Goal: Task Accomplishment & Management: Manage account settings

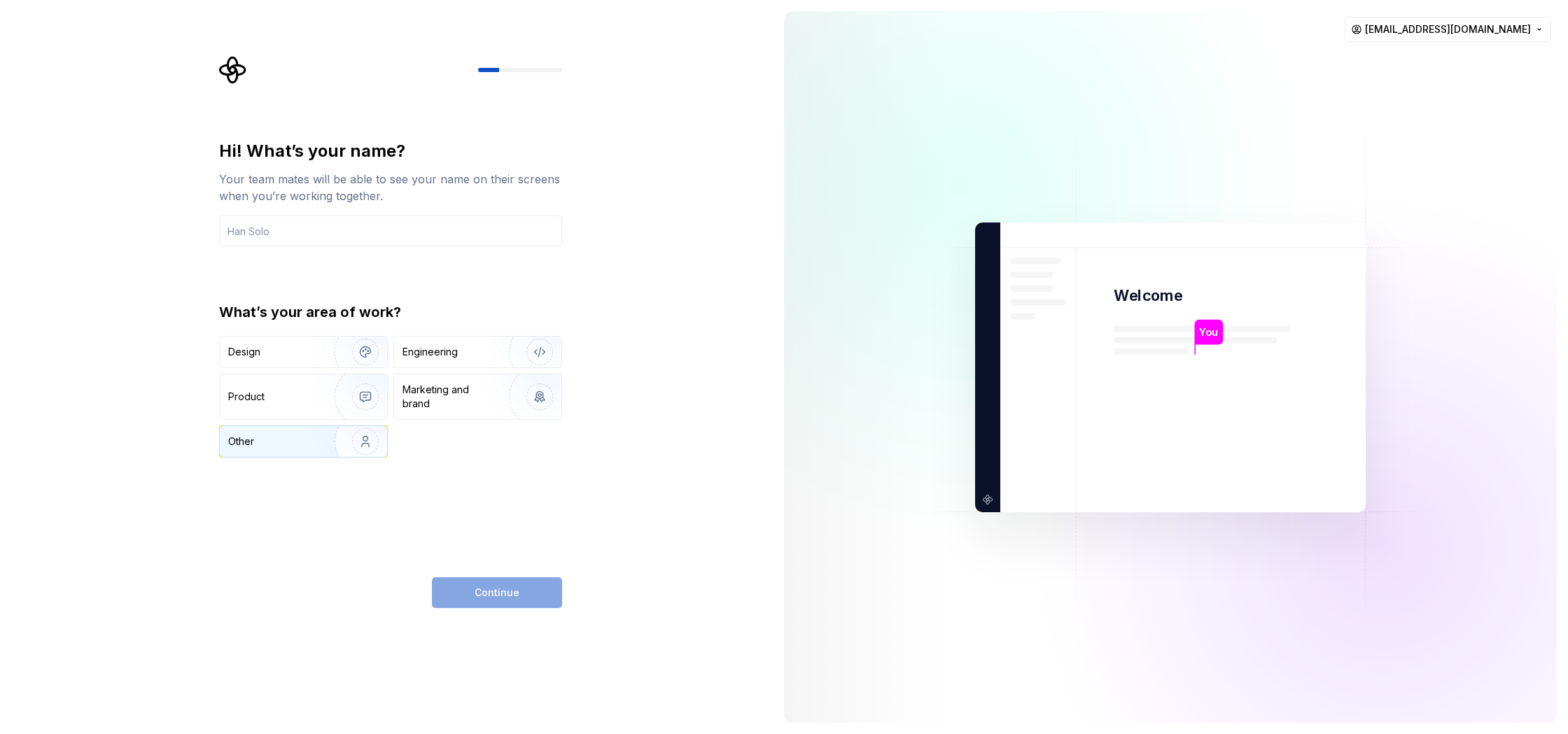
click at [278, 436] on div "Other" at bounding box center [269, 442] width 82 height 14
click at [514, 600] on div "Continue" at bounding box center [497, 593] width 130 height 31
click at [314, 228] on input "text" at bounding box center [390, 232] width 343 height 31
type input "Fth"
click at [529, 593] on button "Continue" at bounding box center [497, 593] width 130 height 31
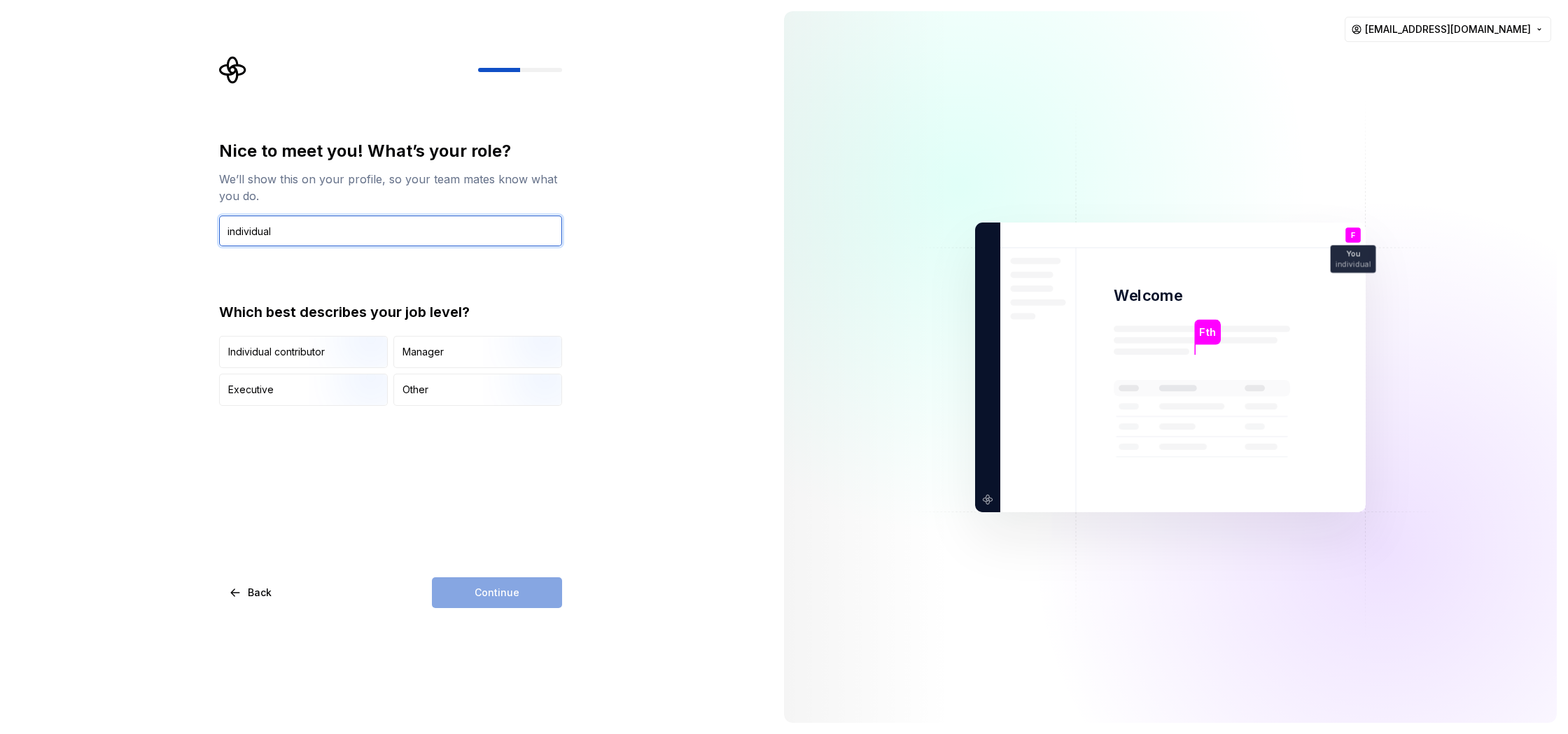
type input "individual"
click at [506, 527] on div "Nice to meet you! What’s your role? We’ll show this on your profile, so your te…" at bounding box center [390, 374] width 343 height 469
click at [425, 390] on div "Other" at bounding box center [415, 390] width 26 height 14
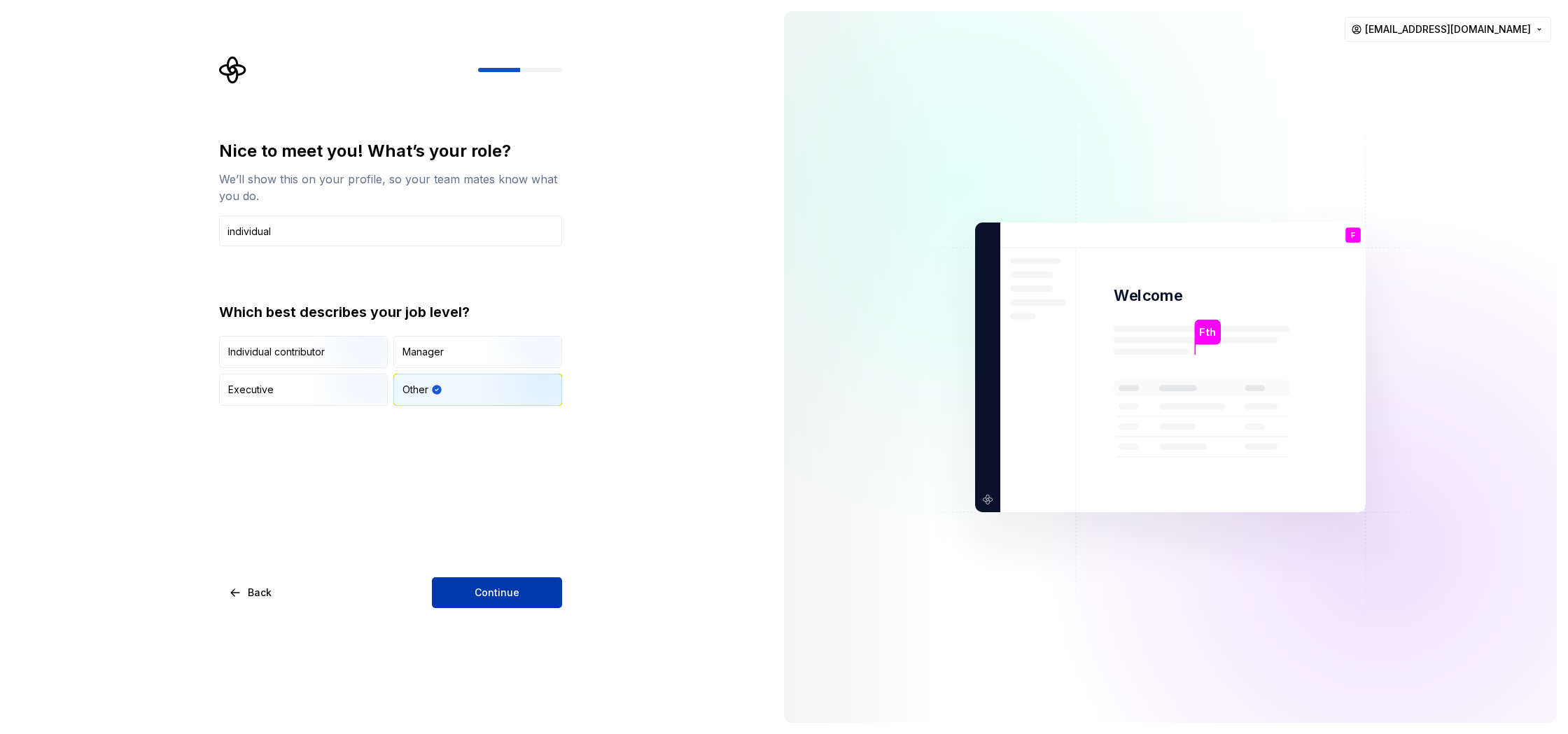
click at [509, 586] on span "Continue" at bounding box center [497, 593] width 45 height 14
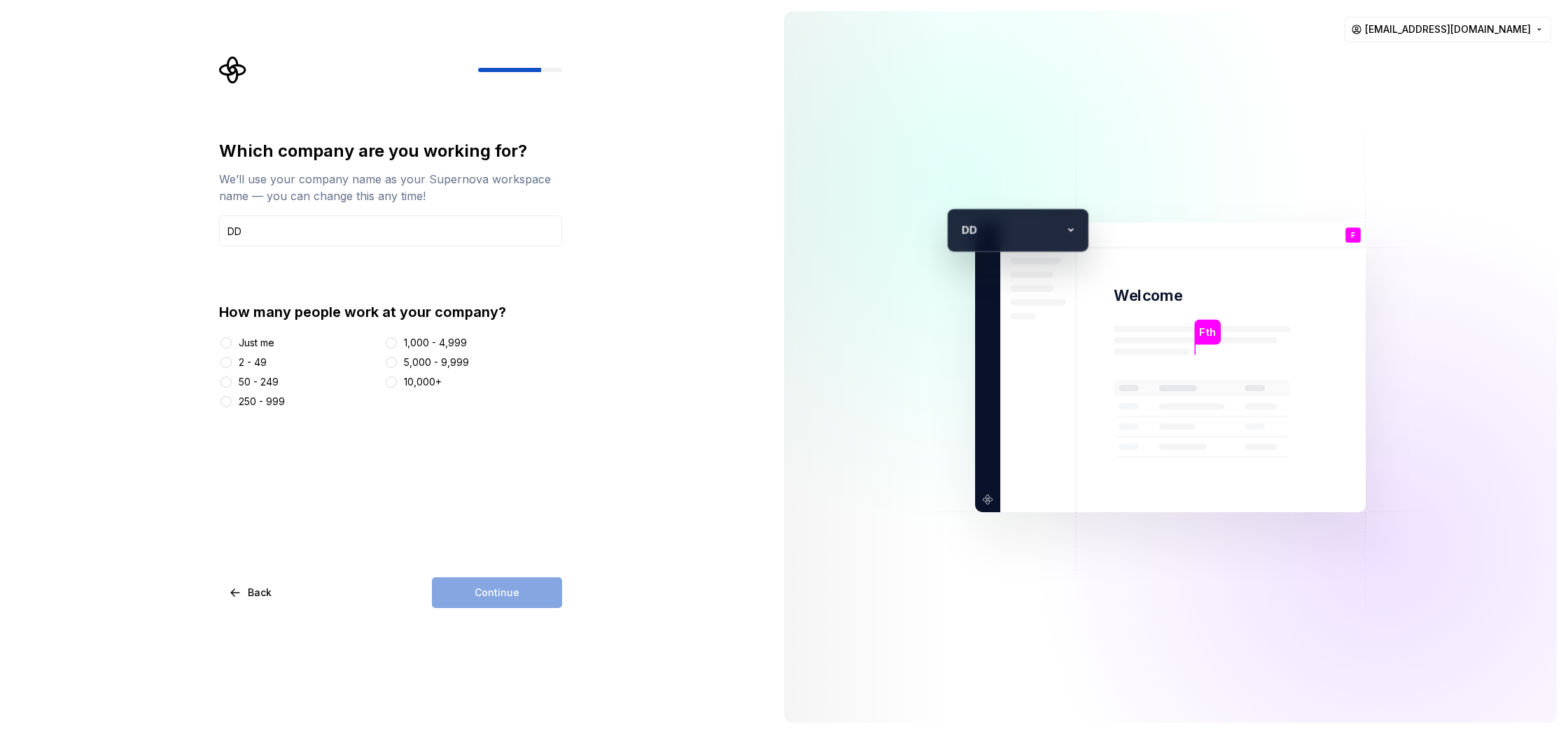
type input "DD"
click at [566, 541] on div "Which company are you working for? We’ll use your company name as your Supernov…" at bounding box center [395, 332] width 368 height 553
click at [259, 342] on div "Just me" at bounding box center [256, 343] width 36 height 14
click at [232, 342] on button "Just me" at bounding box center [225, 343] width 11 height 11
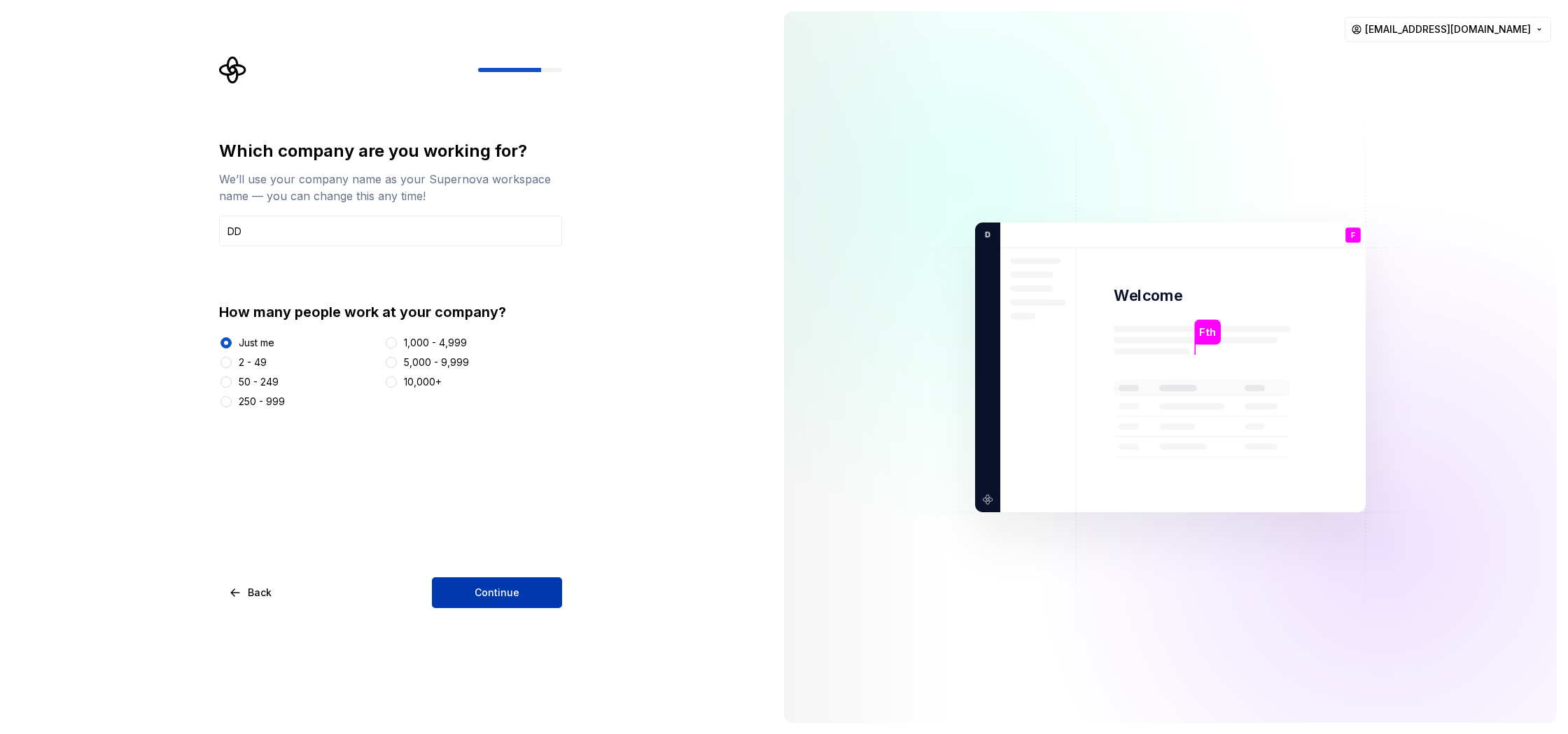
click at [530, 592] on button "Continue" at bounding box center [497, 593] width 130 height 31
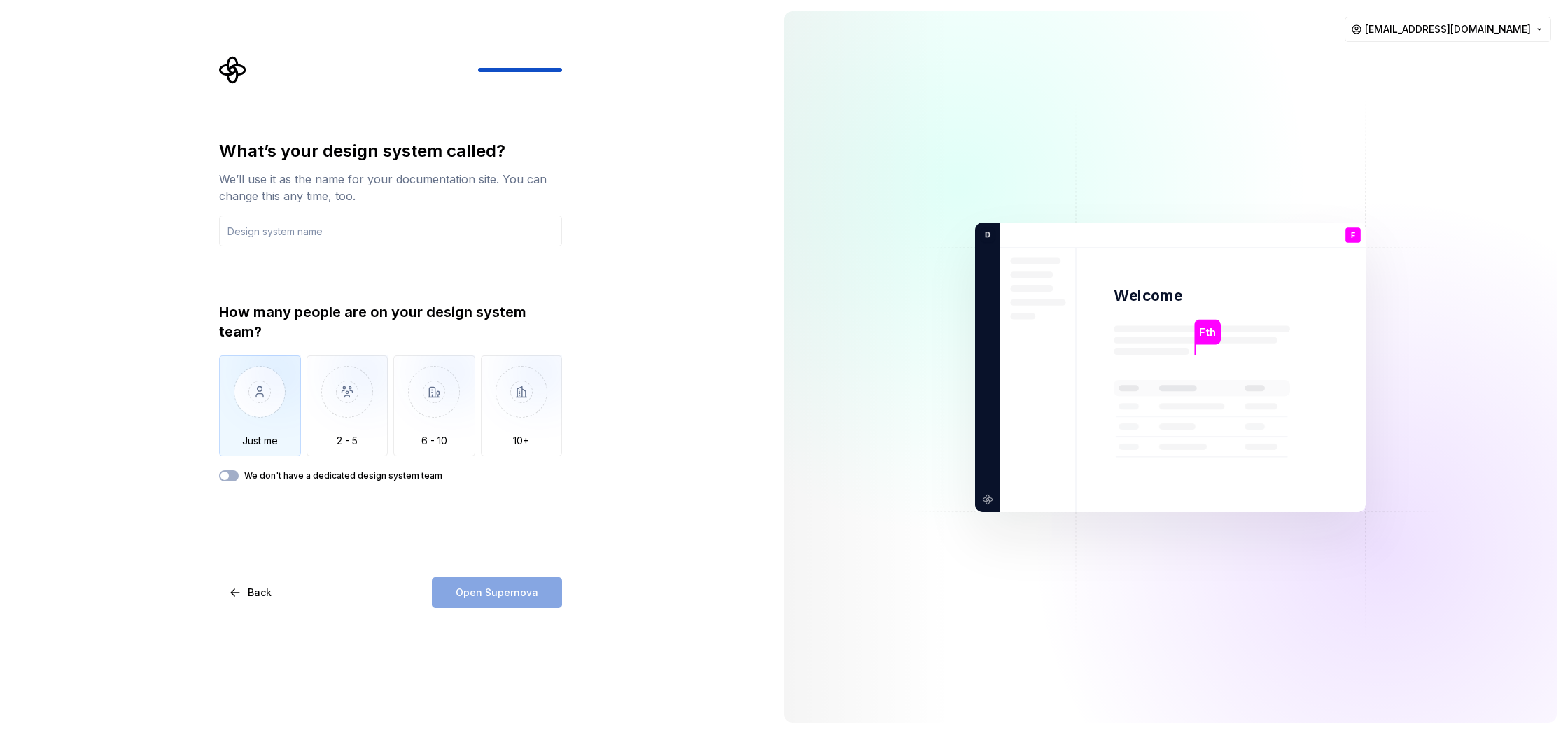
click at [274, 394] on img "button" at bounding box center [260, 403] width 82 height 94
click at [344, 233] on input "text" at bounding box center [390, 232] width 343 height 31
type input "JUST ME"
click at [512, 590] on span "Open Supernova" at bounding box center [496, 593] width 82 height 14
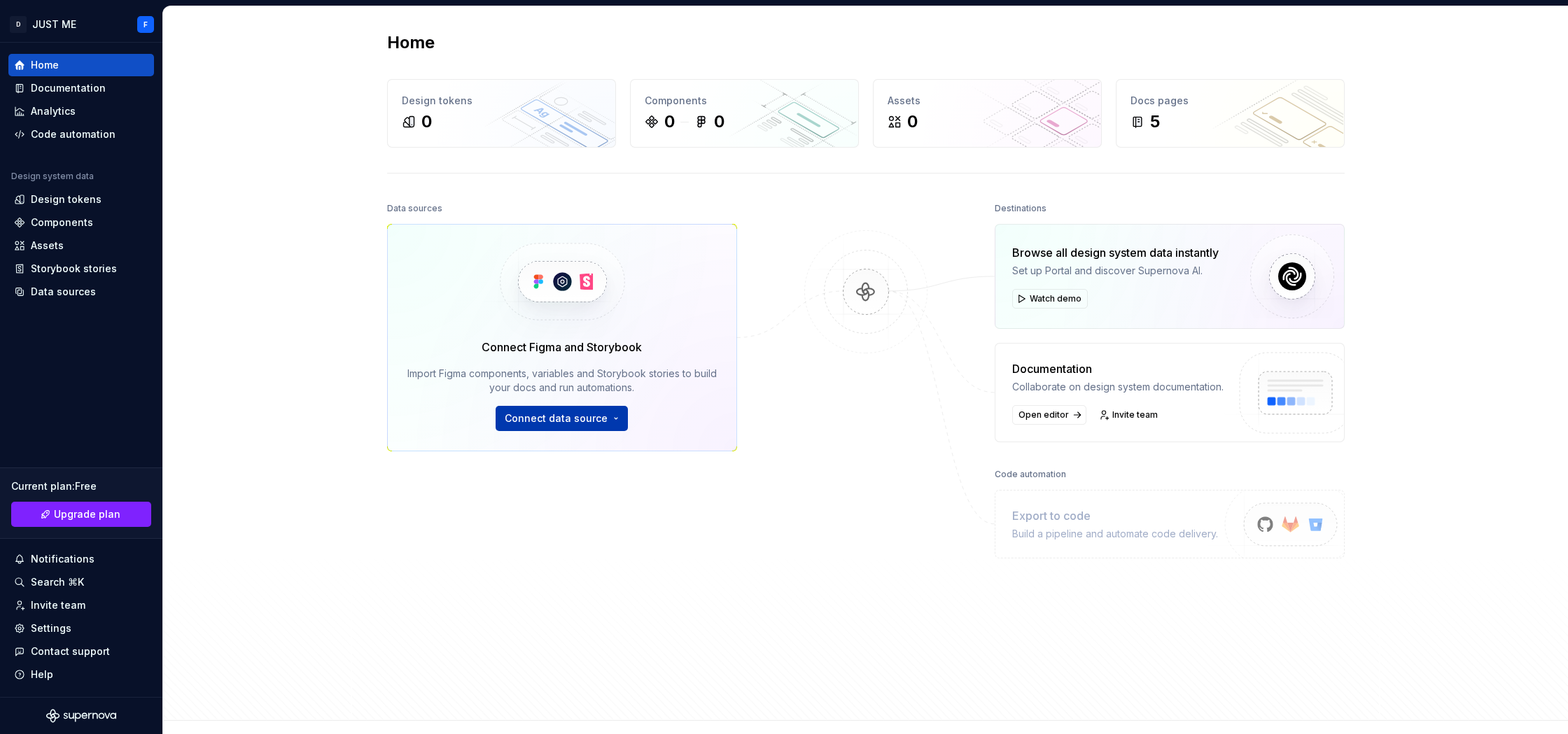
click at [606, 421] on button "Connect data source" at bounding box center [561, 418] width 133 height 25
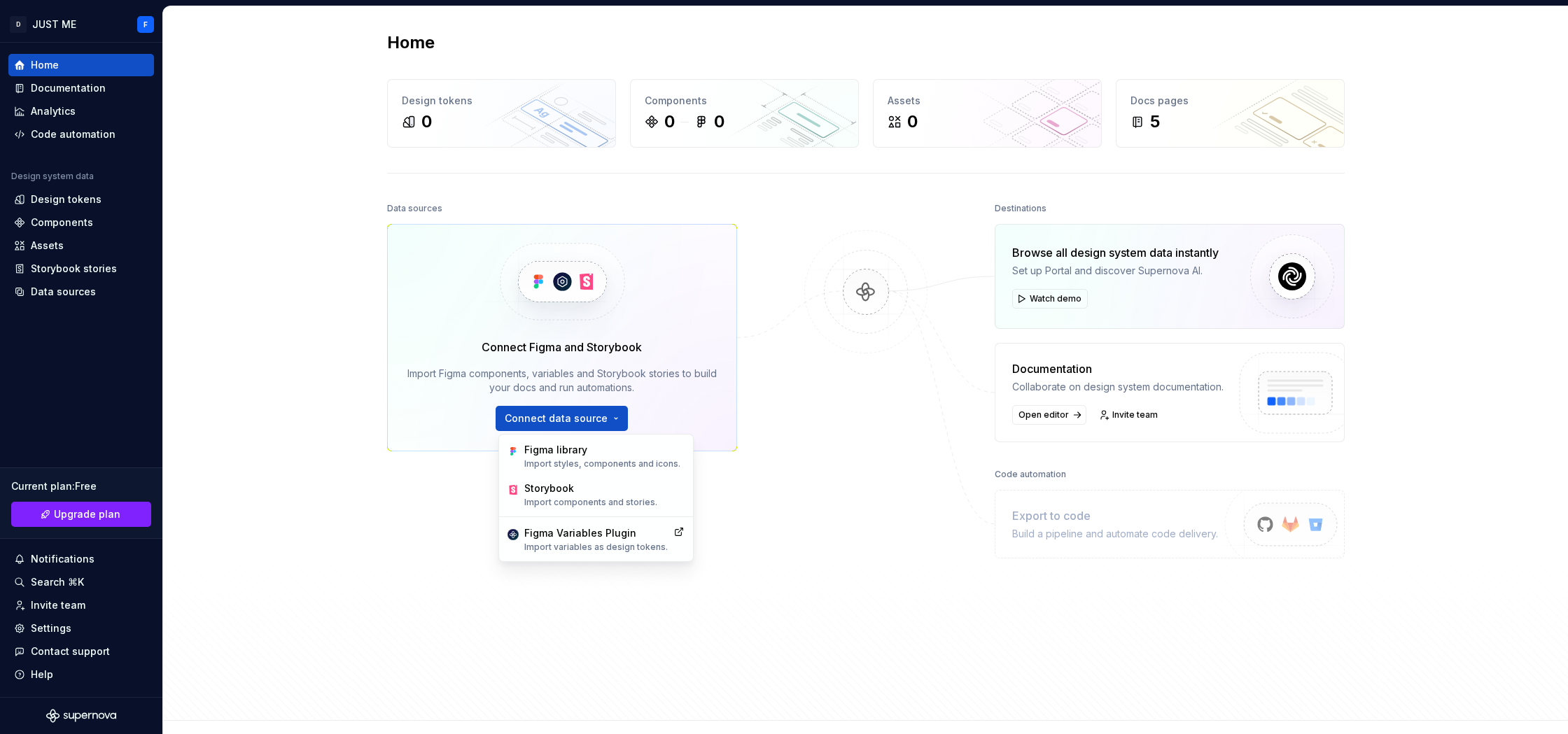
click at [777, 437] on div "Data sources Connect Figma and Storybook Import Figma components, variables and…" at bounding box center [866, 447] width 957 height 496
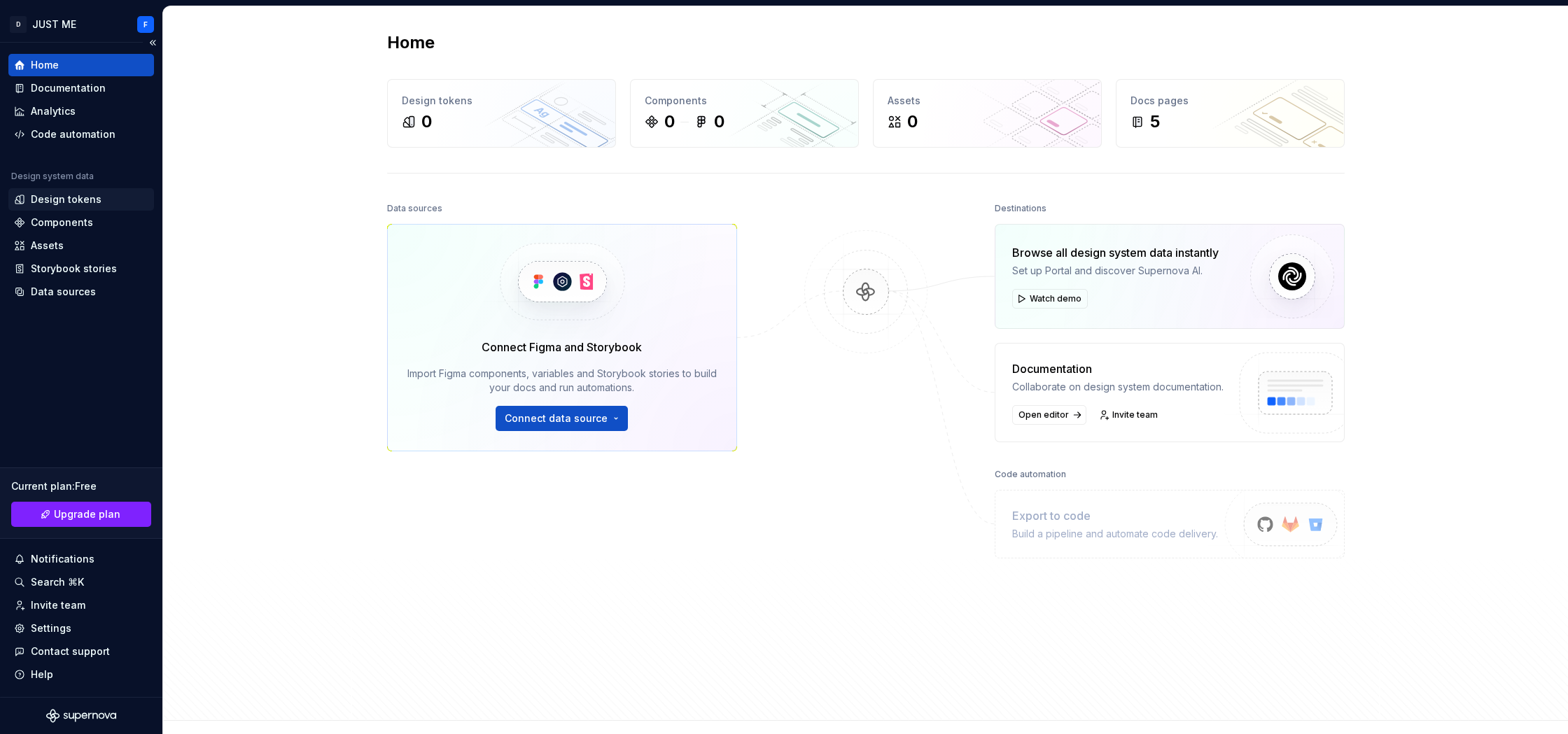
click at [69, 191] on div "Design tokens" at bounding box center [82, 200] width 146 height 23
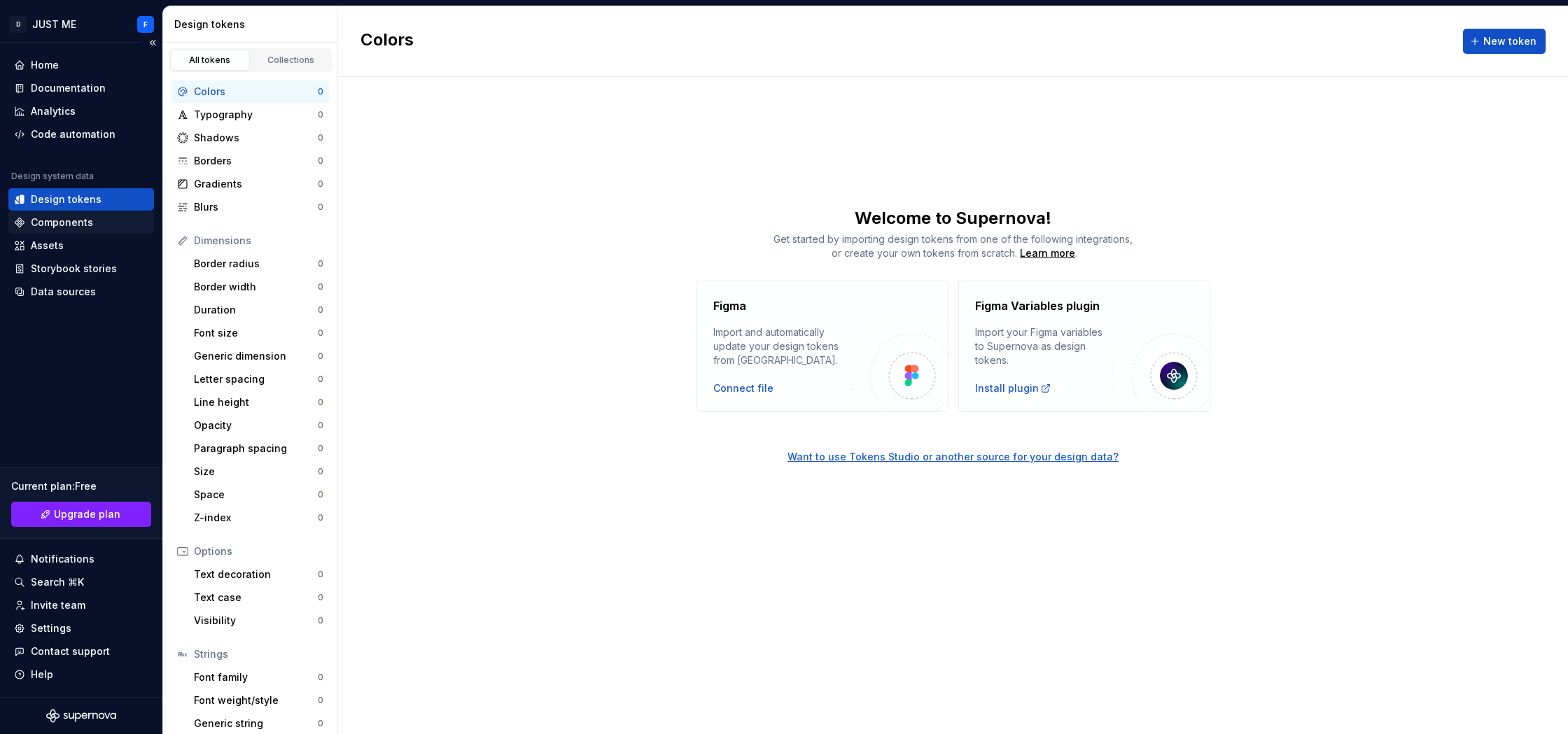
click at [63, 222] on div "Components" at bounding box center [62, 223] width 62 height 14
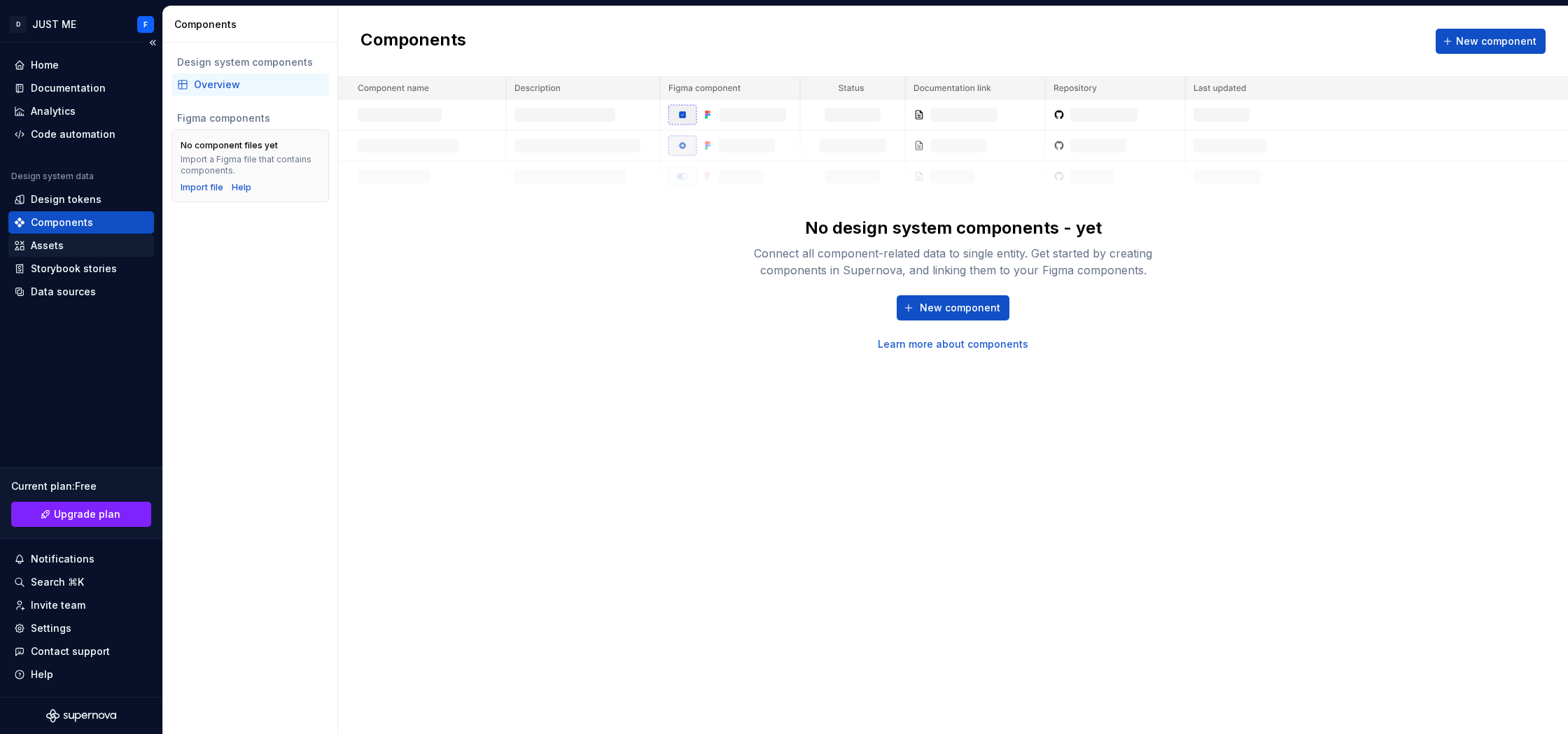
click at [56, 255] on div "Assets" at bounding box center [82, 246] width 146 height 23
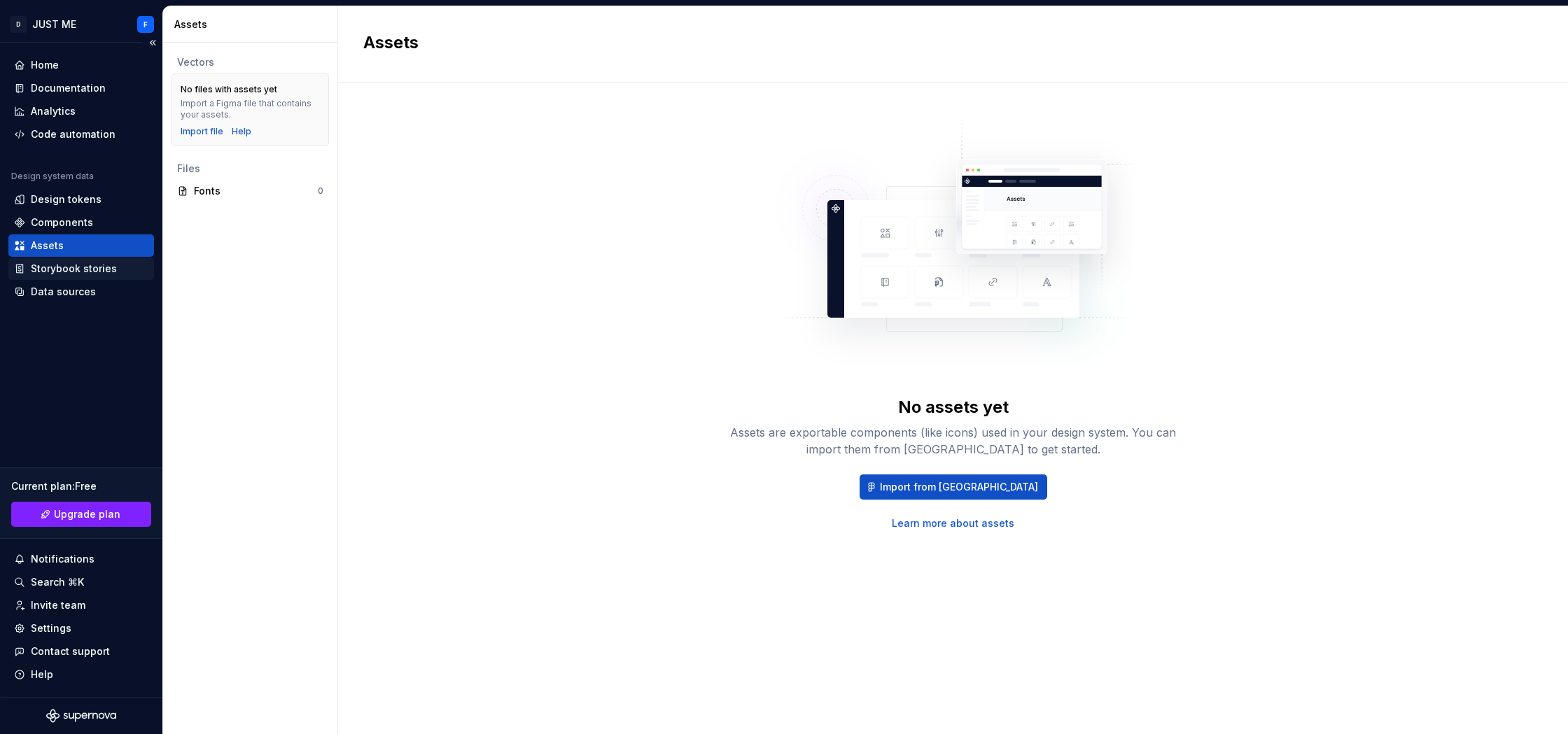
click at [56, 266] on div "Storybook stories" at bounding box center [74, 269] width 86 height 14
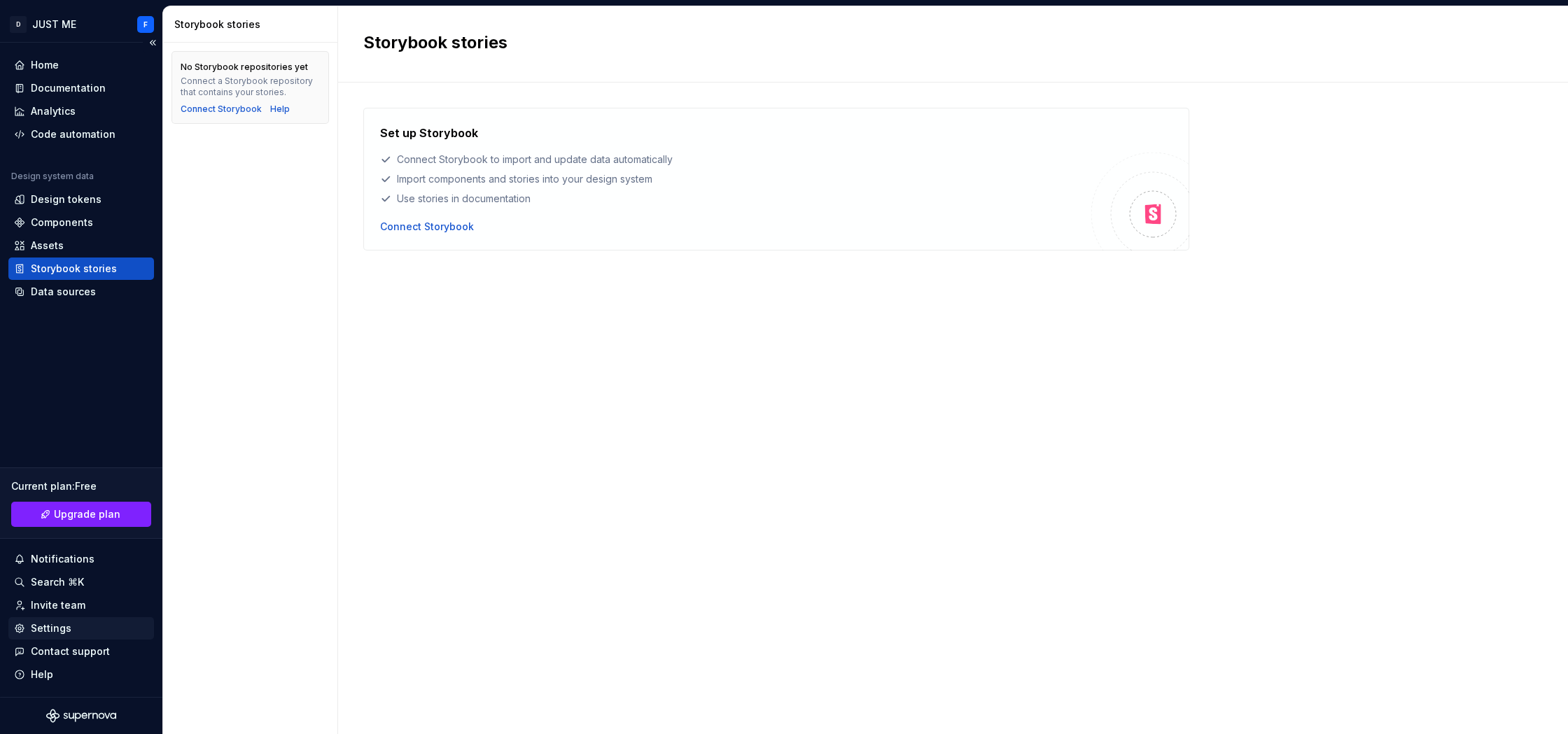
click at [42, 626] on div "Settings" at bounding box center [51, 629] width 41 height 14
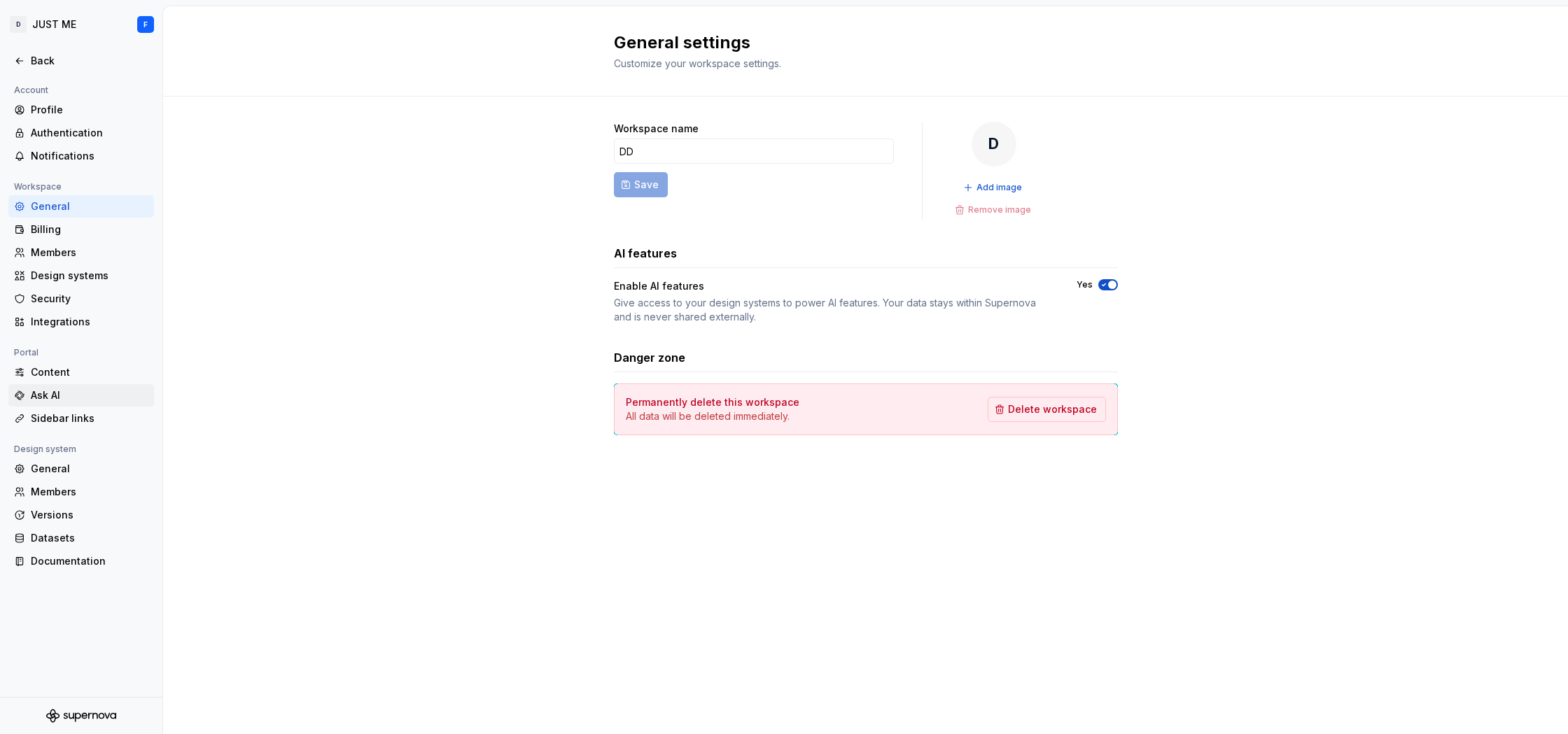
click at [49, 390] on div "Ask AI" at bounding box center [90, 396] width 118 height 14
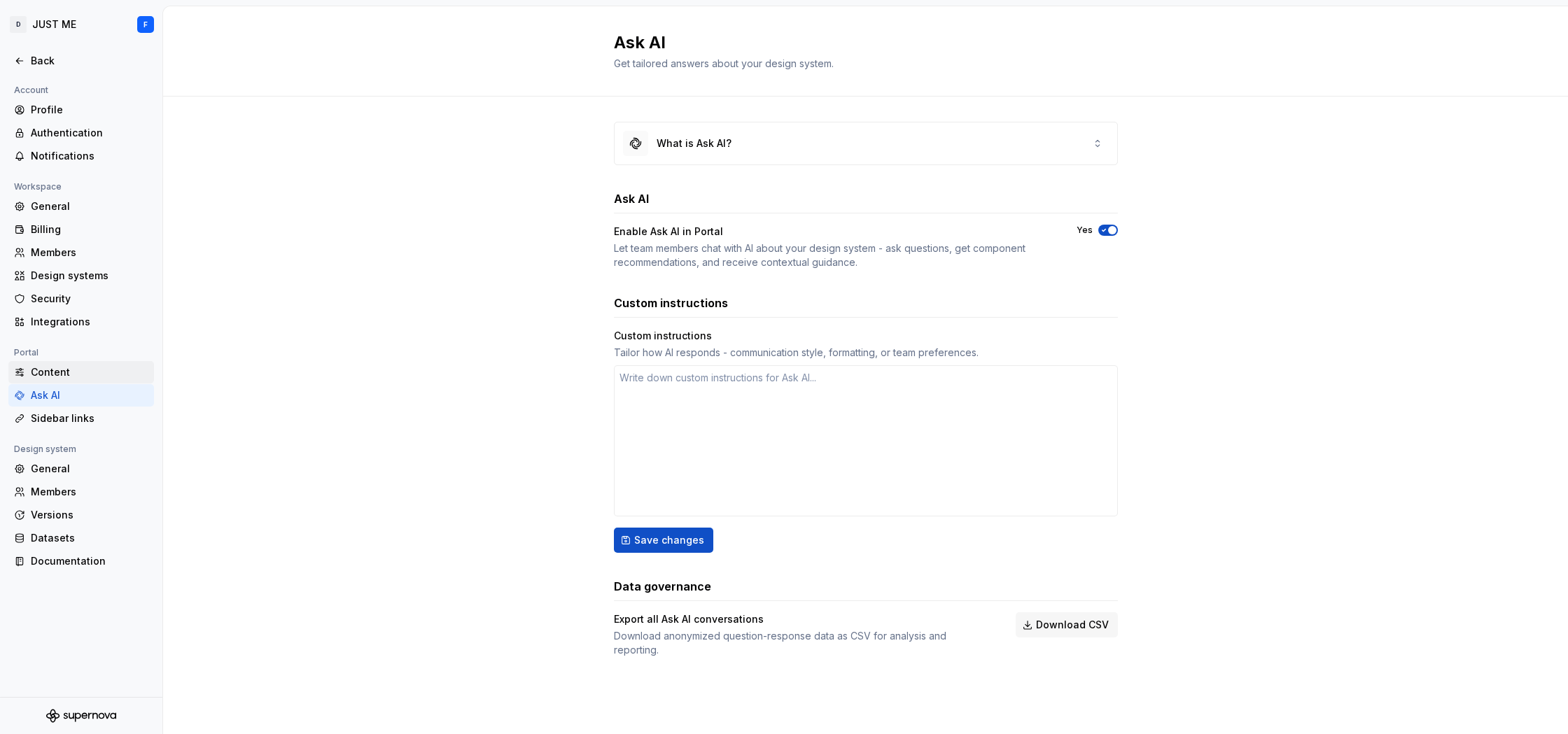
click at [49, 366] on div "Content" at bounding box center [90, 372] width 118 height 14
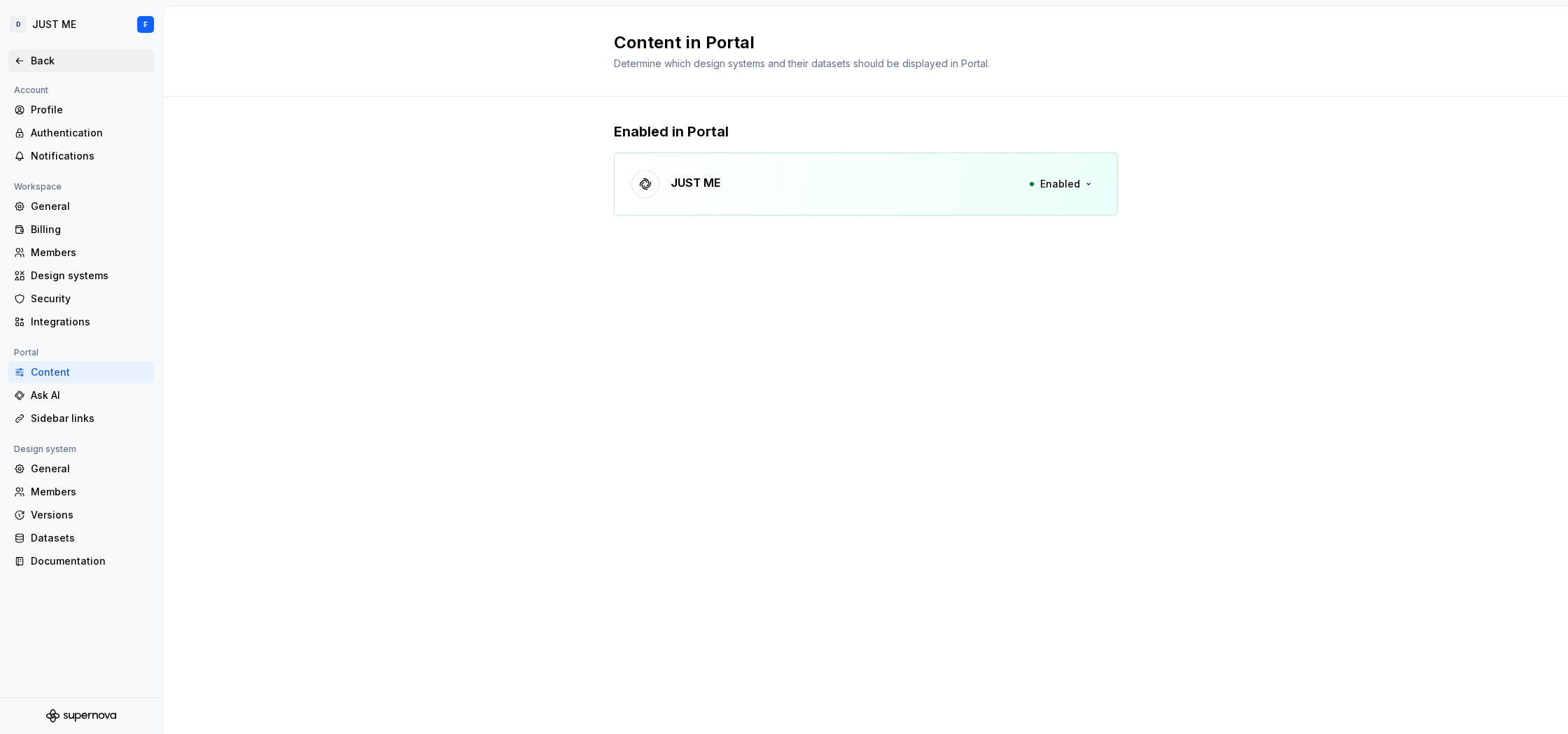
click at [49, 62] on div "Back" at bounding box center [90, 61] width 118 height 14
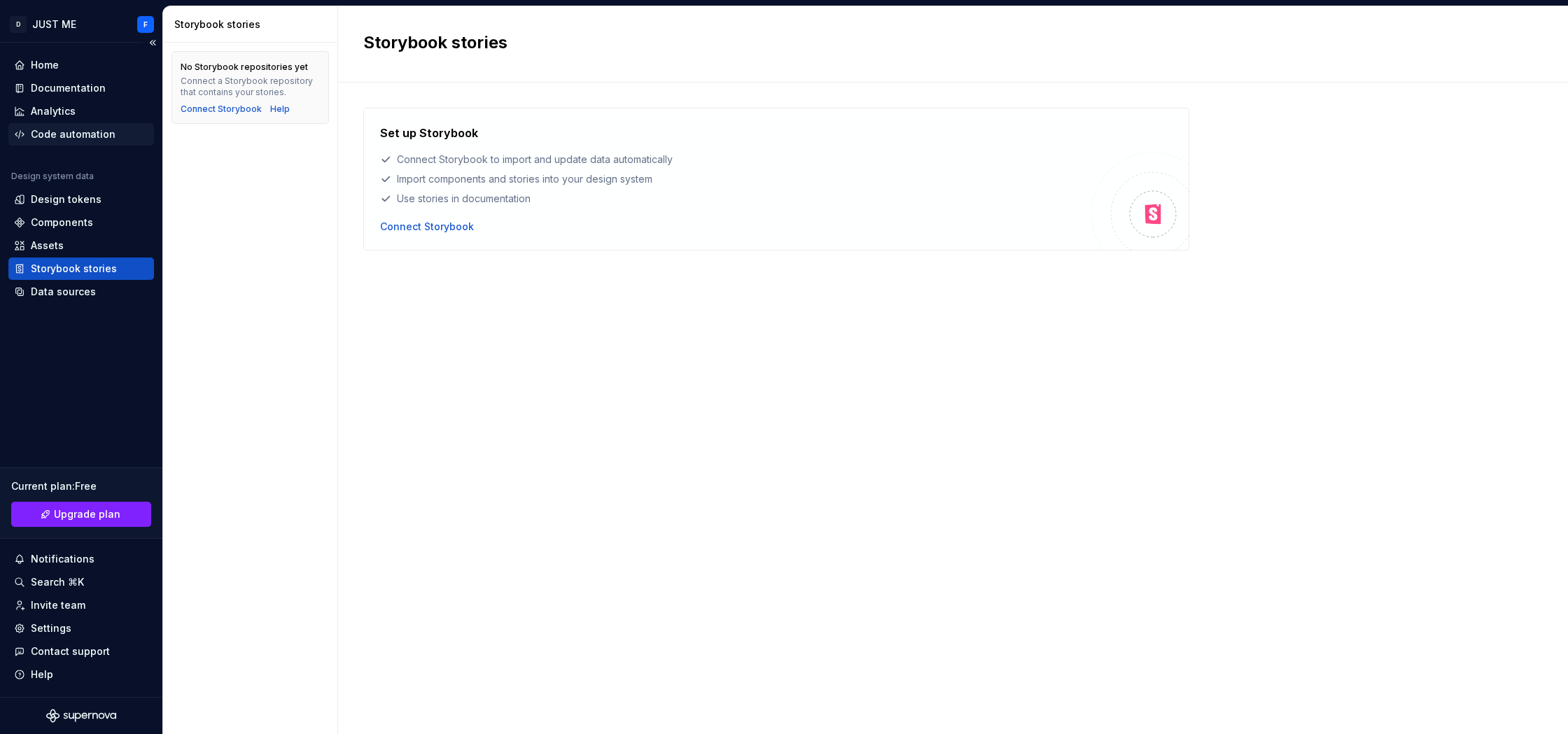
click at [49, 134] on div "Code automation" at bounding box center [74, 134] width 85 height 14
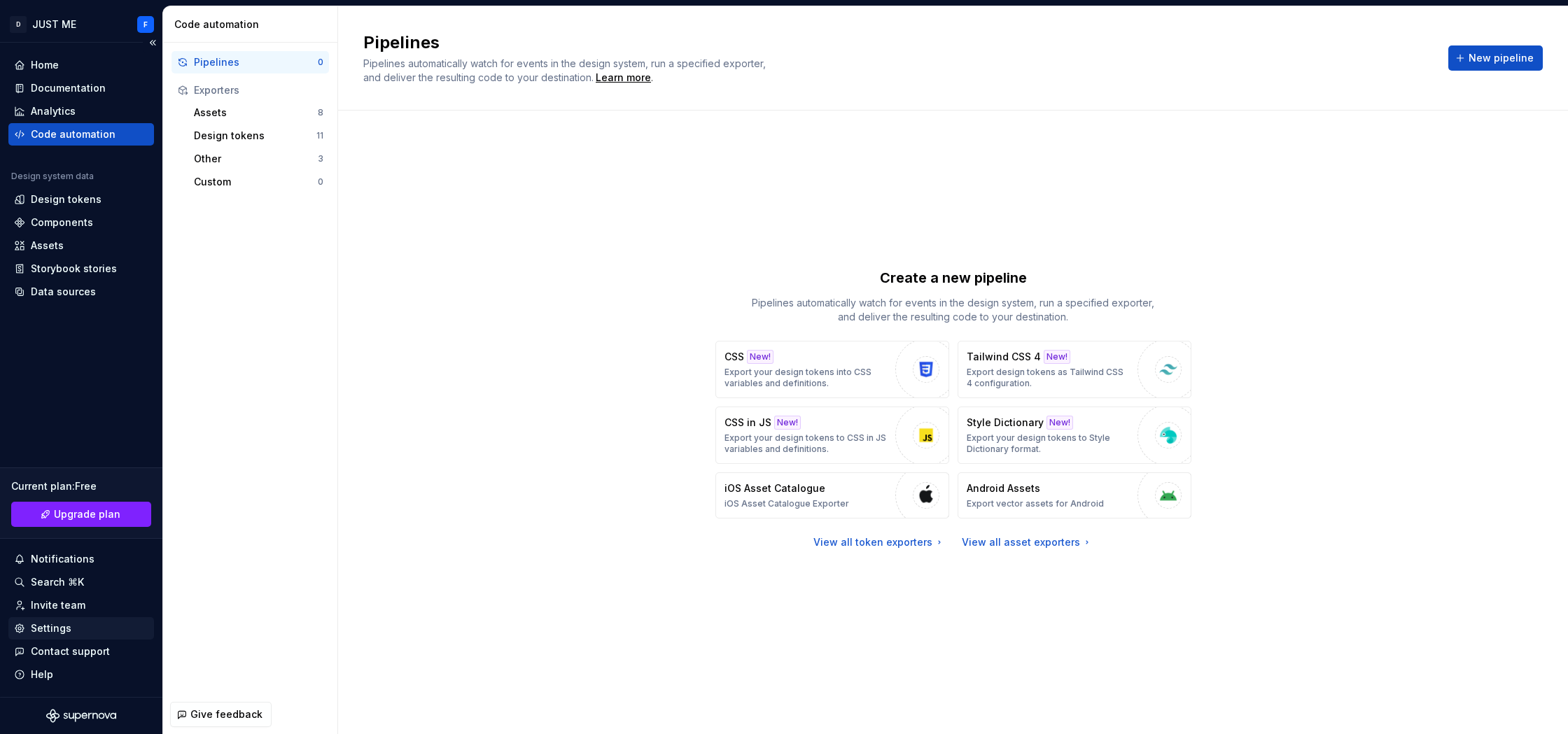
click at [57, 627] on div "Settings" at bounding box center [51, 629] width 41 height 14
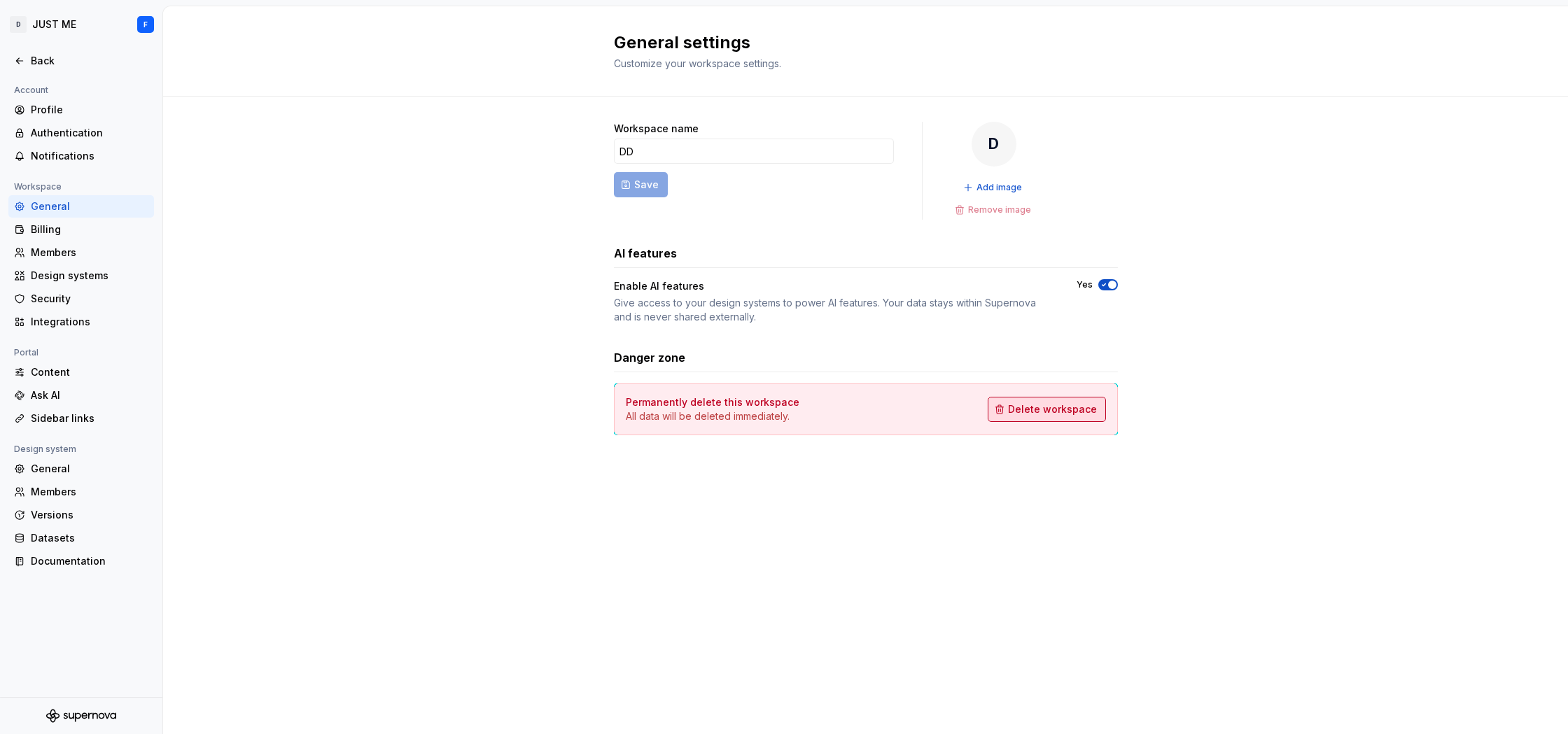
click at [1068, 404] on span "Delete workspace" at bounding box center [1052, 410] width 88 height 14
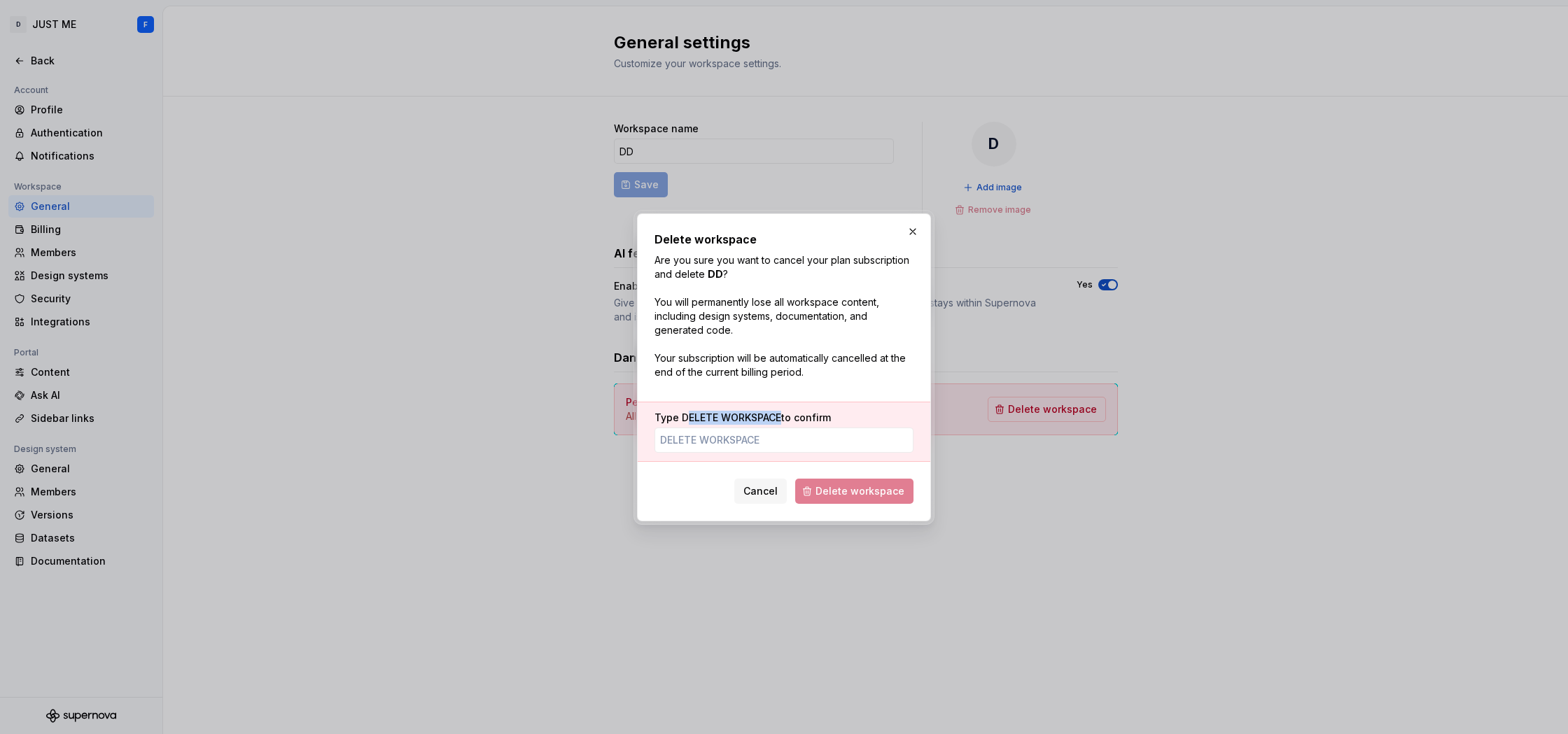
drag, startPoint x: 684, startPoint y: 419, endPoint x: 781, endPoint y: 423, distance: 97.1
click at [781, 423] on label "Type DELETE WORKSPACE to confirm" at bounding box center [742, 418] width 176 height 14
copy span "ELETE WORKSPACE"
click at [718, 446] on input "Type DELETE WORKSPACE to confirm" at bounding box center [783, 440] width 259 height 25
paste input "ELETE WORKSPACE"
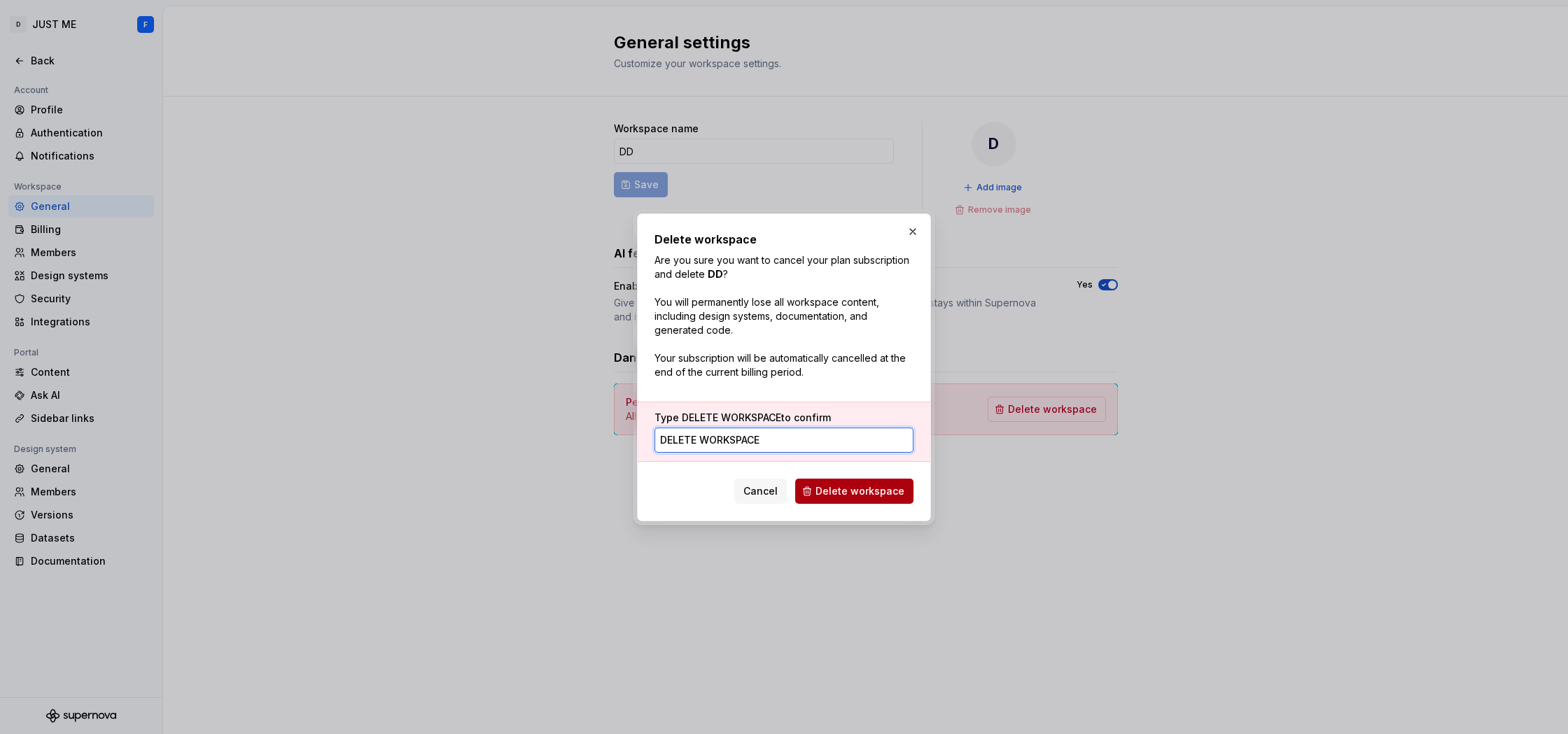
type input "DELETE WORKSPACE"
click at [872, 493] on span "Delete workspace" at bounding box center [859, 491] width 88 height 14
